Goal: Navigation & Orientation: Understand site structure

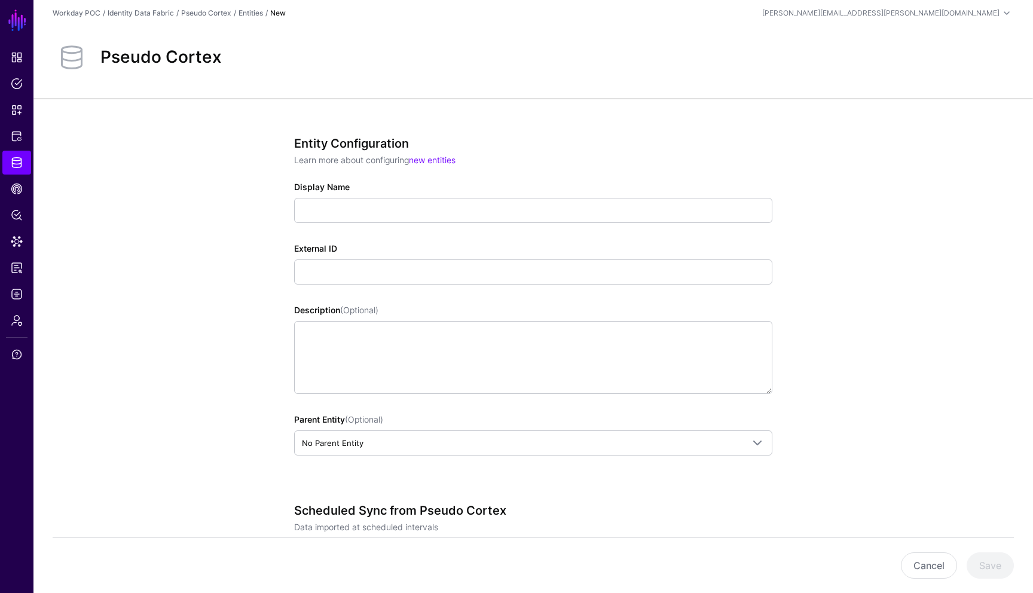
click at [233, 250] on div "Entity Configuration Learn more about configuring new entities Display Name Ext…" at bounding box center [533, 504] width 1000 height 813
click at [16, 301] on link "Logs" at bounding box center [16, 294] width 29 height 24
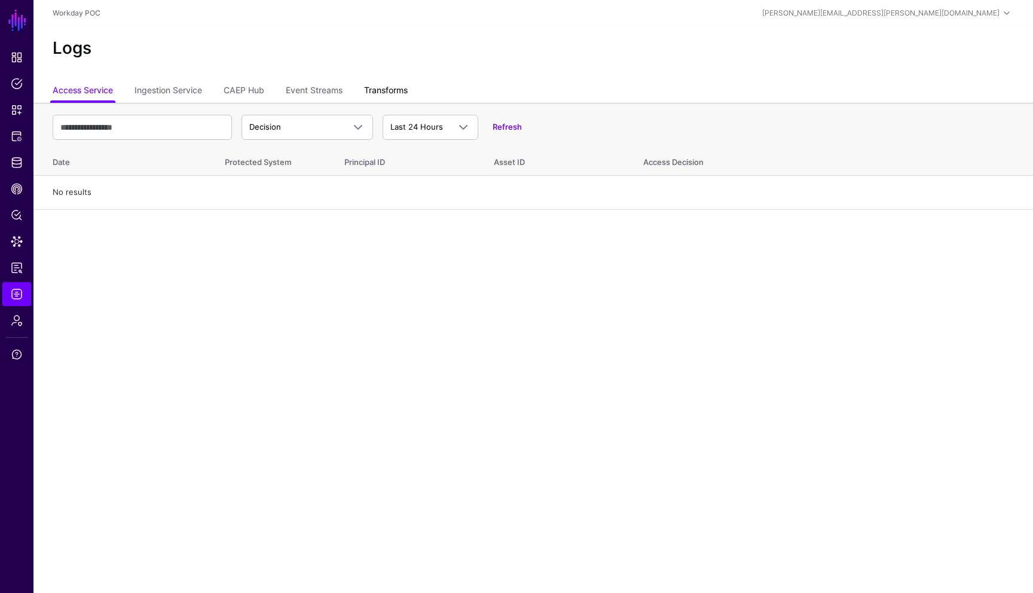
click at [396, 92] on link "Transforms" at bounding box center [386, 91] width 44 height 23
click at [321, 94] on link "Event Streams" at bounding box center [314, 91] width 57 height 23
click at [260, 87] on link "CAEP Hub" at bounding box center [244, 91] width 41 height 23
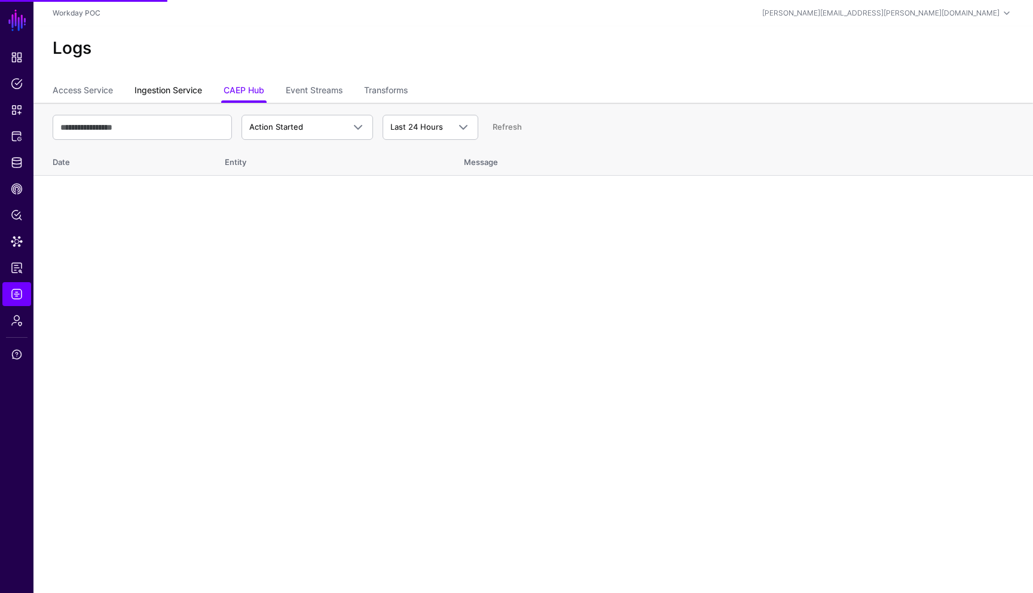
click at [165, 94] on link "Ingestion Service" at bounding box center [169, 91] width 68 height 23
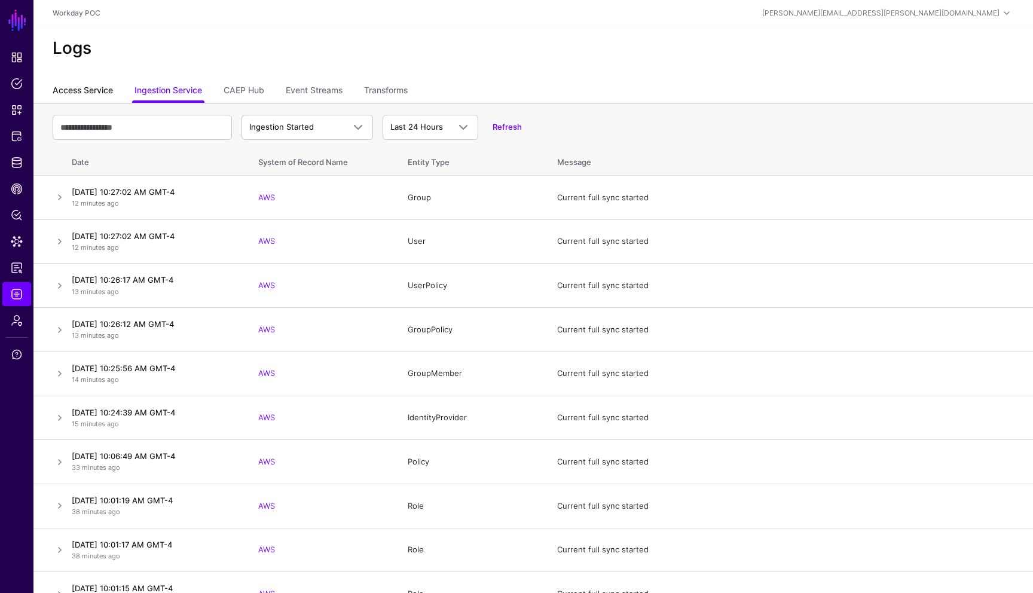
click at [96, 92] on link "Access Service" at bounding box center [83, 91] width 60 height 23
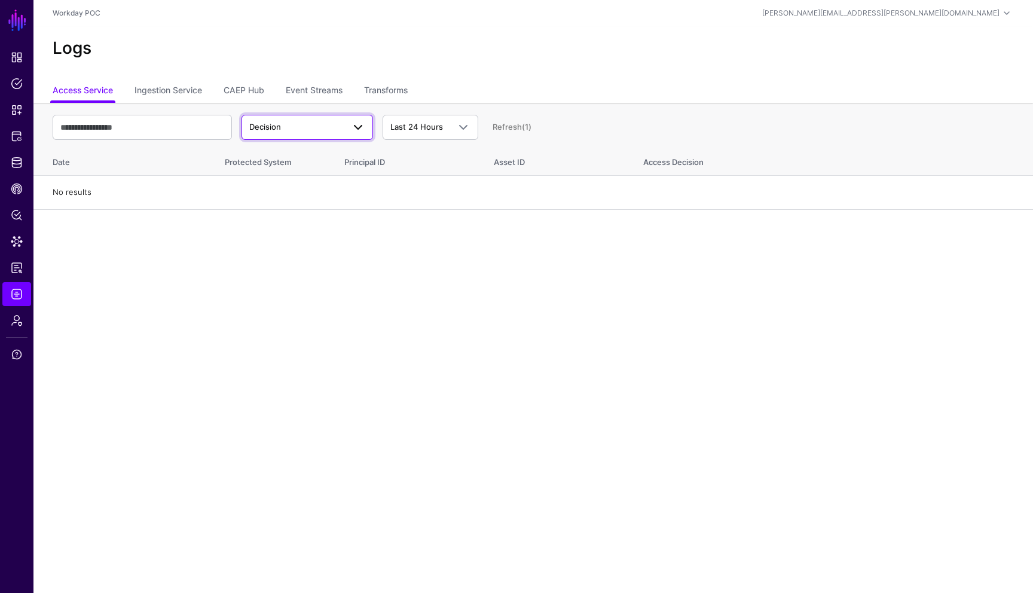
click at [356, 131] on span at bounding box center [358, 127] width 14 height 14
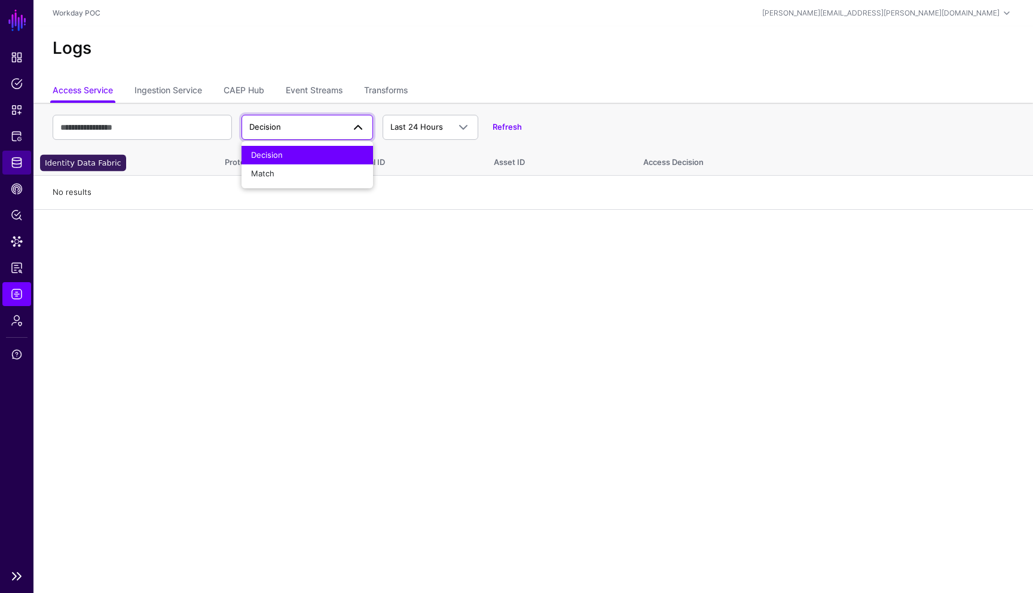
click at [19, 168] on span "Identity Data Fabric" at bounding box center [17, 163] width 12 height 12
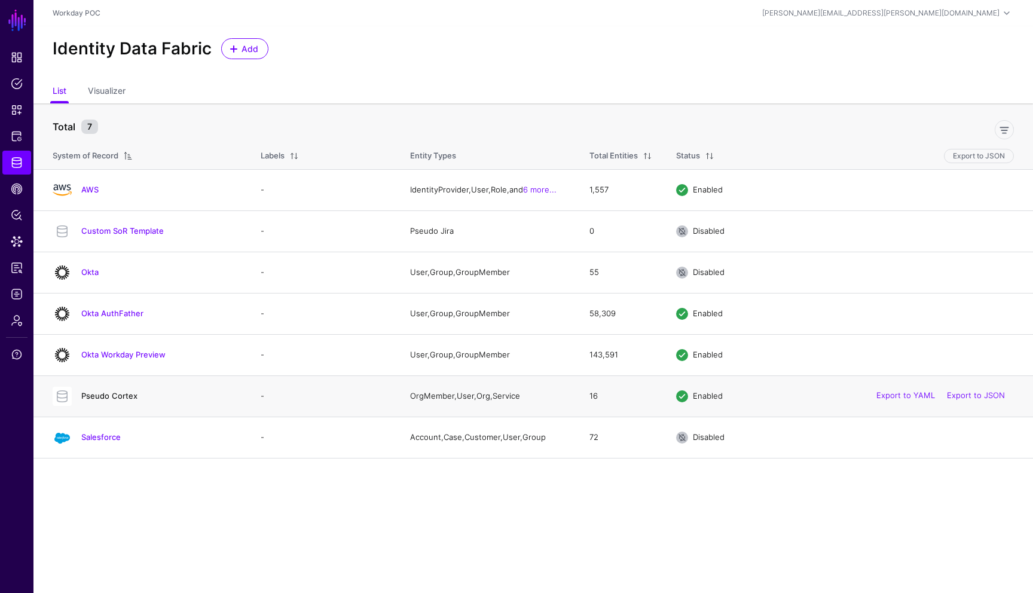
click at [123, 401] on link "Pseudo Cortex" at bounding box center [109, 396] width 56 height 10
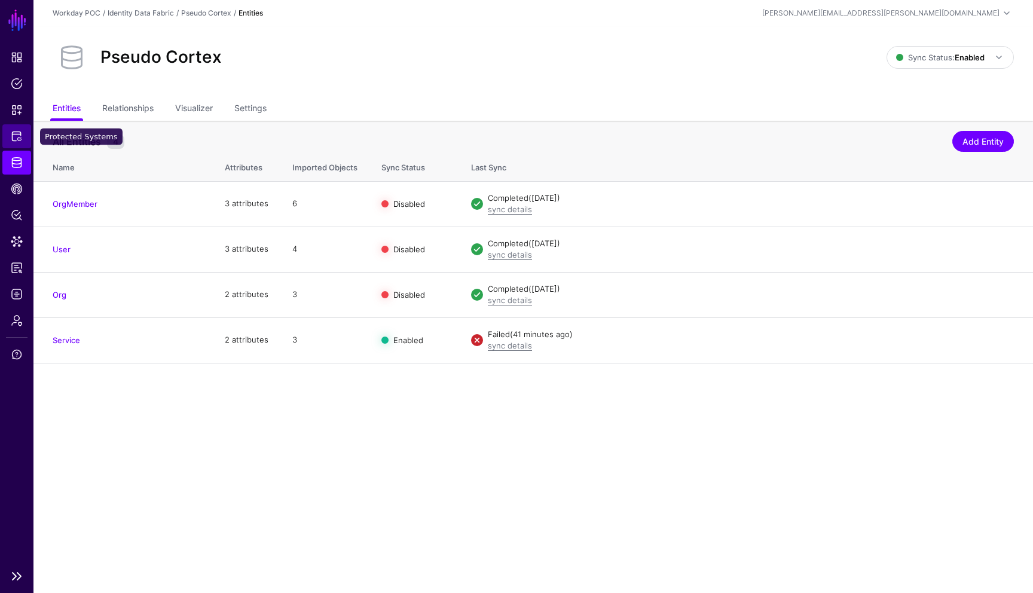
click at [19, 142] on span "Protected Systems" at bounding box center [17, 136] width 12 height 12
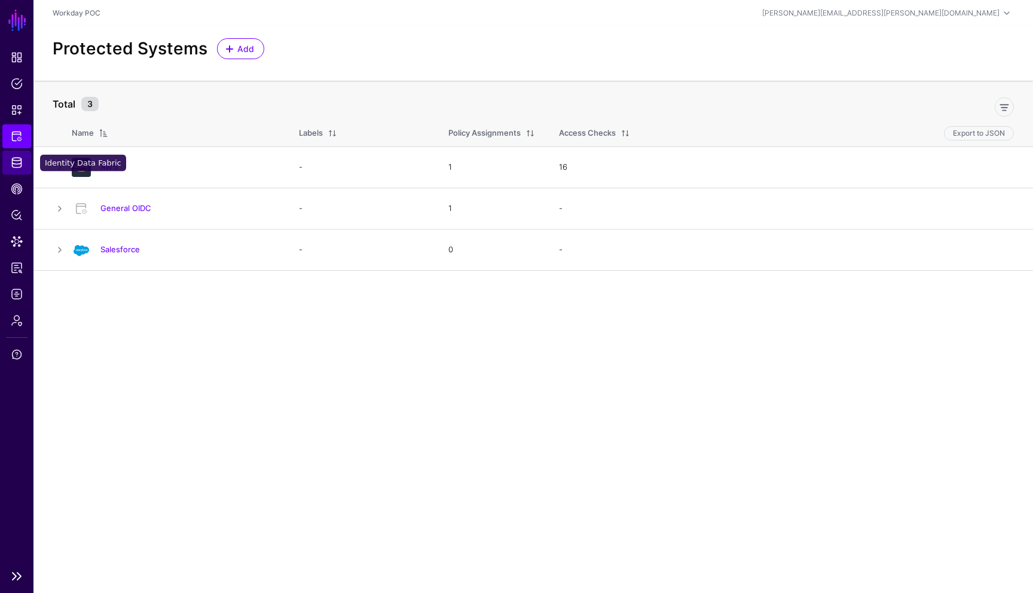
click at [20, 161] on span "Identity Data Fabric" at bounding box center [17, 163] width 12 height 12
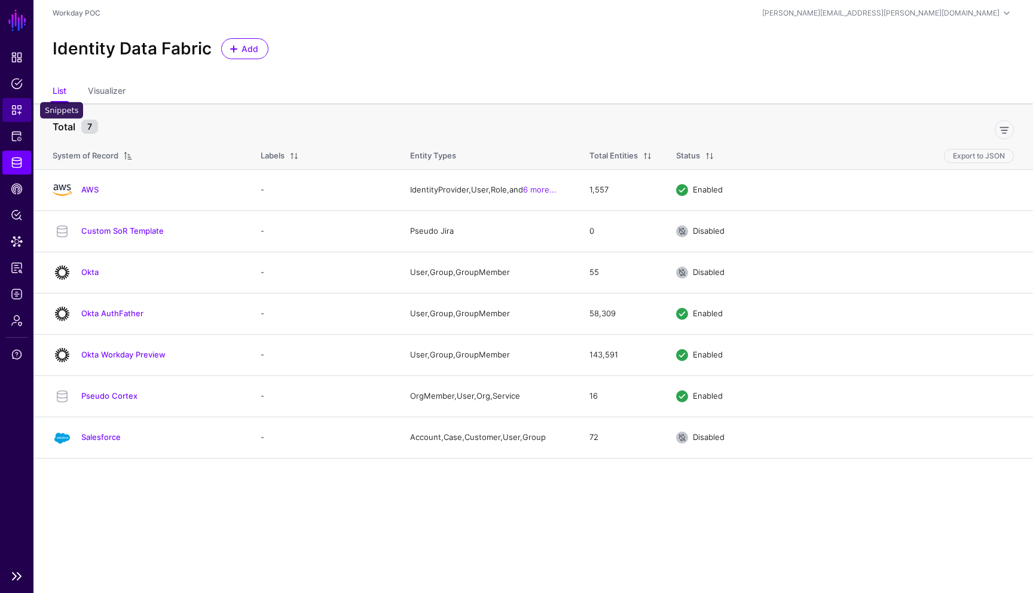
click at [17, 113] on span "Snippets" at bounding box center [17, 110] width 12 height 12
